Goal: Information Seeking & Learning: Learn about a topic

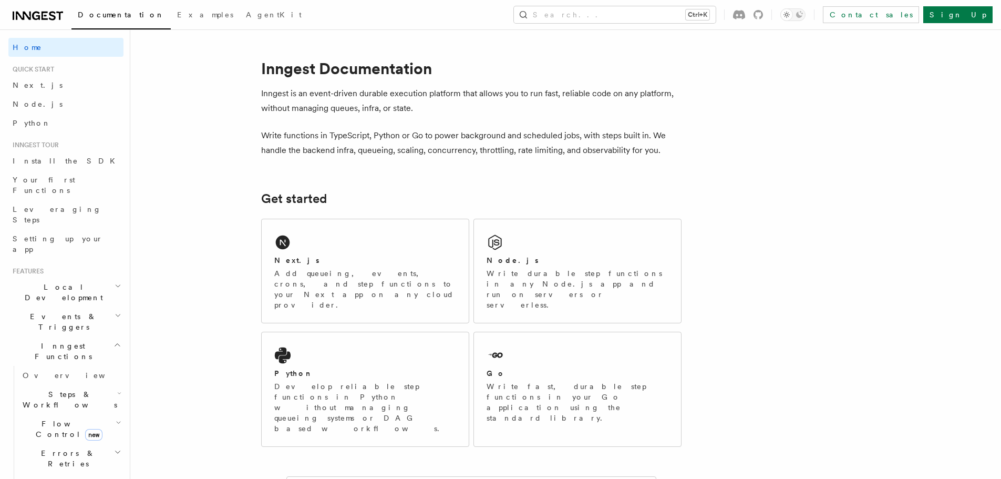
scroll to position [53, 0]
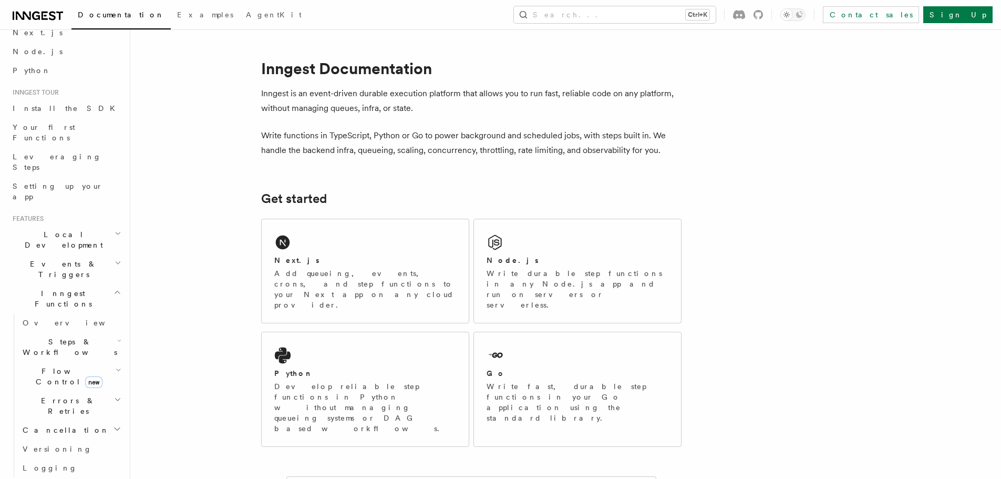
click at [50, 366] on span "Flow Control new" at bounding box center [66, 376] width 97 height 21
click at [56, 396] on span "Overview" at bounding box center [87, 400] width 108 height 8
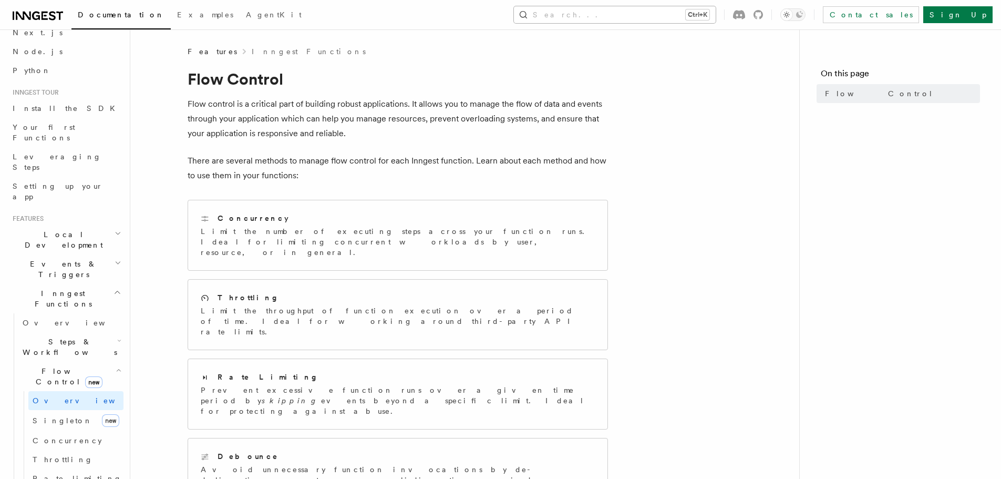
click at [640, 8] on div "Documentation Examples AgentKit Search... Ctrl+K Contact sales Sign Up" at bounding box center [500, 14] width 1001 height 29
click at [643, 13] on button "Search... Ctrl+K" at bounding box center [615, 14] width 202 height 17
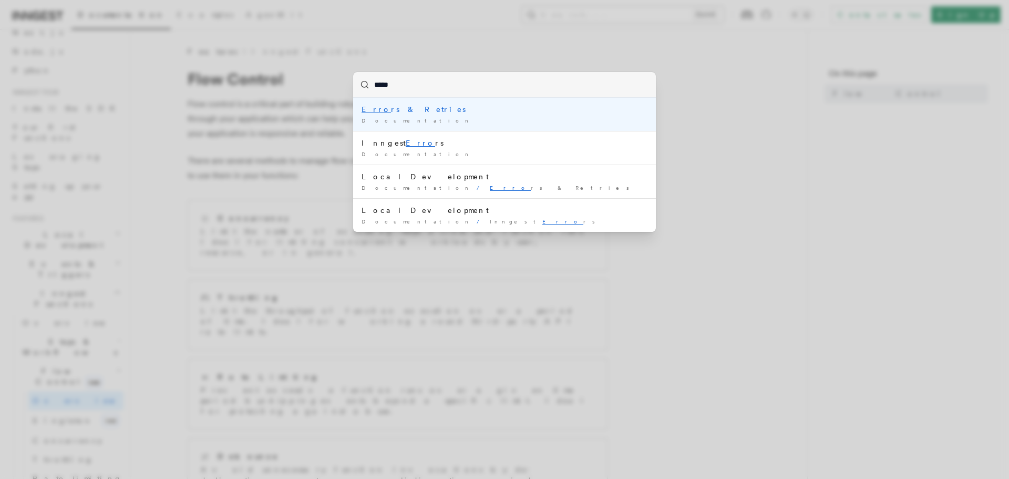
type input "*****"
click at [383, 108] on div "Errors & Retries" at bounding box center [505, 109] width 286 height 11
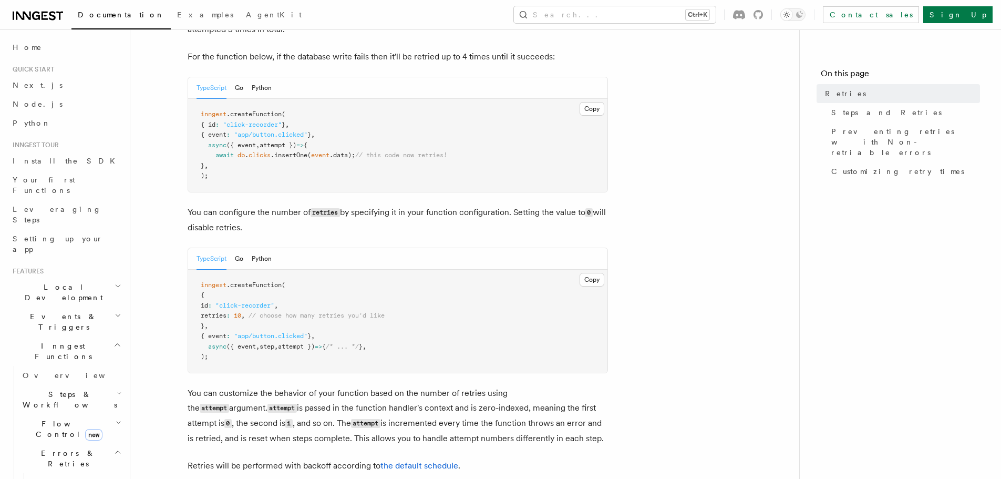
scroll to position [105, 0]
